Goal: Complete application form: Fill out and submit a form for a specific purpose

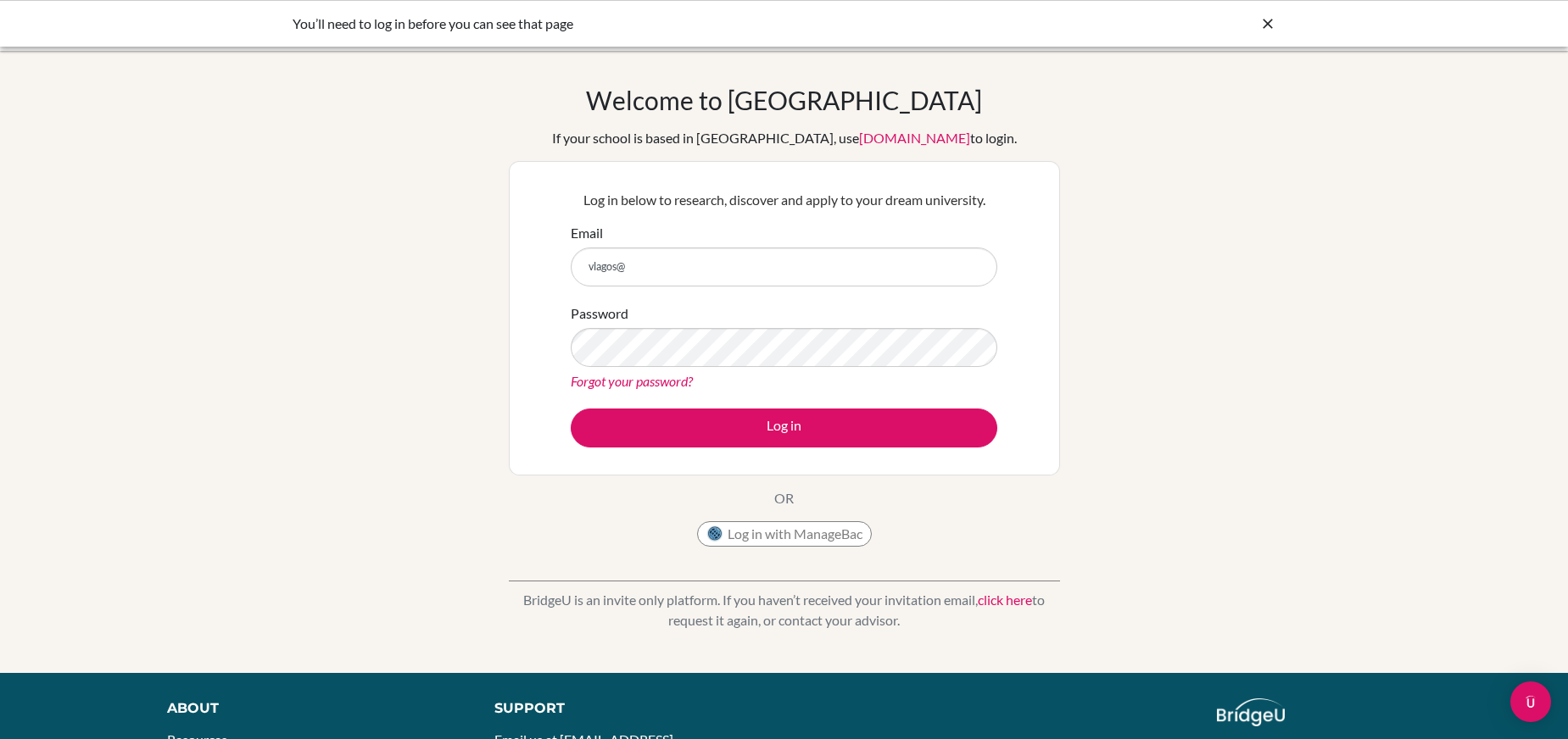
type input "[EMAIL_ADDRESS][DOMAIN_NAME]"
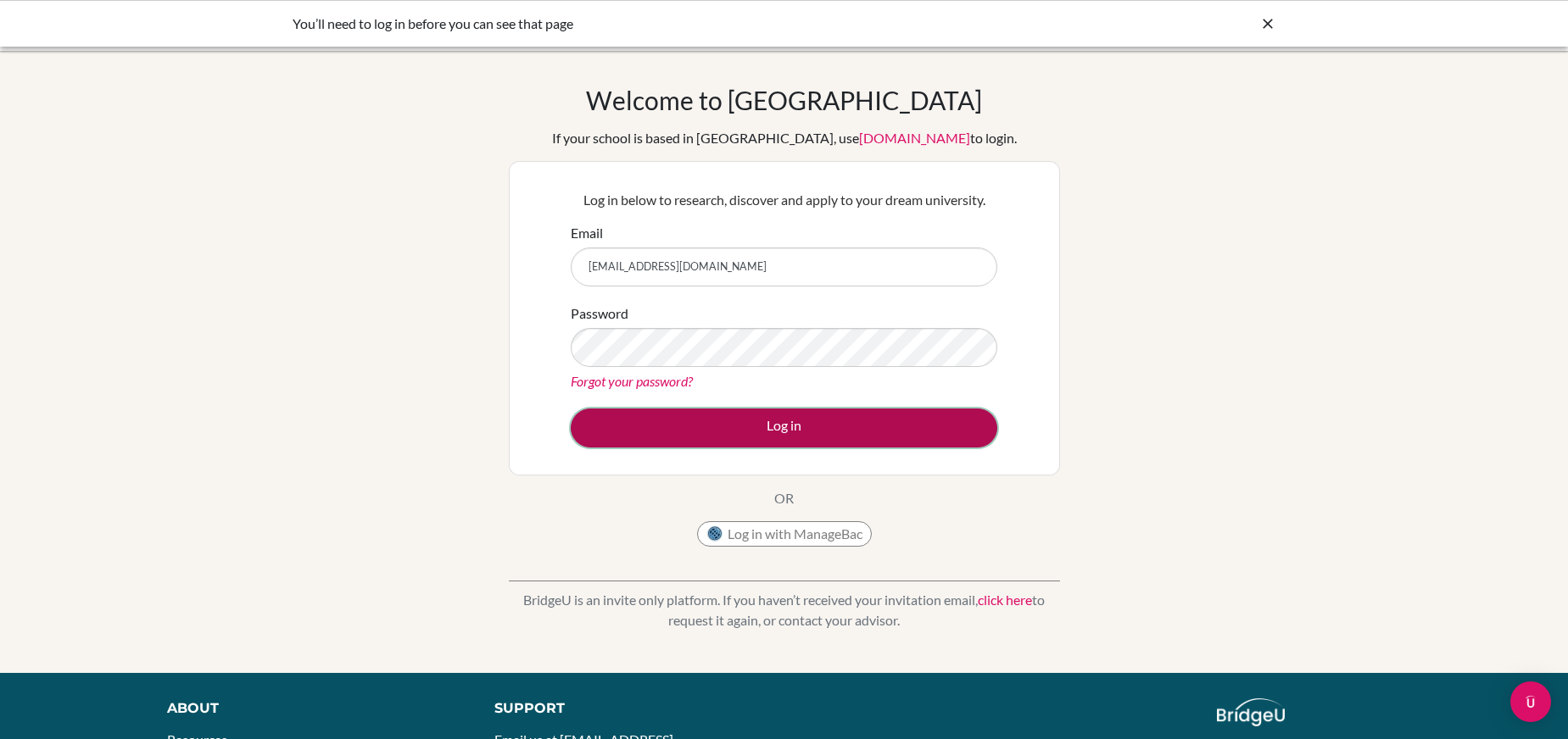
click at [797, 440] on button "Log in" at bounding box center [783, 428] width 426 height 39
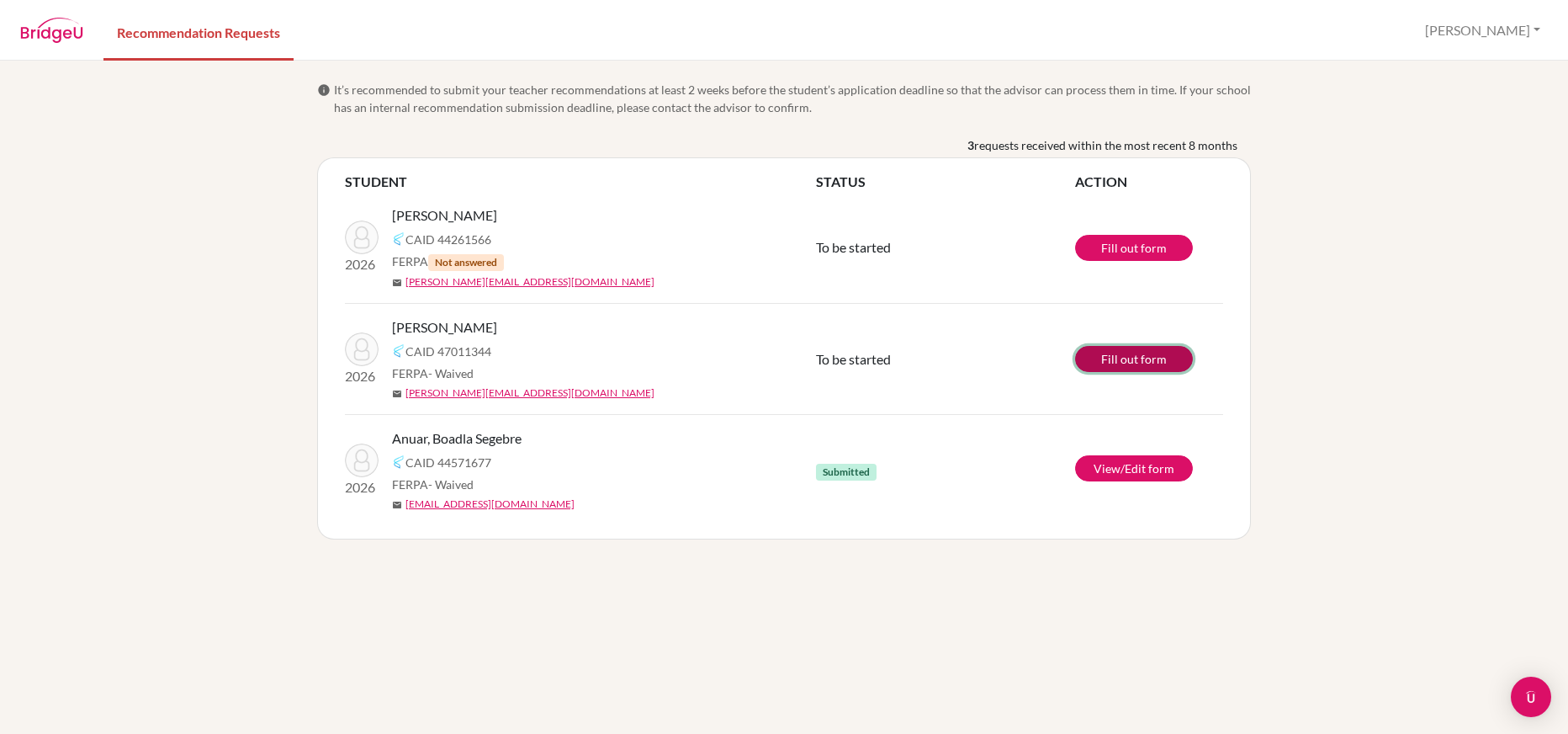
click at [1140, 365] on link "Fill out form" at bounding box center [1135, 359] width 118 height 26
